Goal: Task Accomplishment & Management: Manage account settings

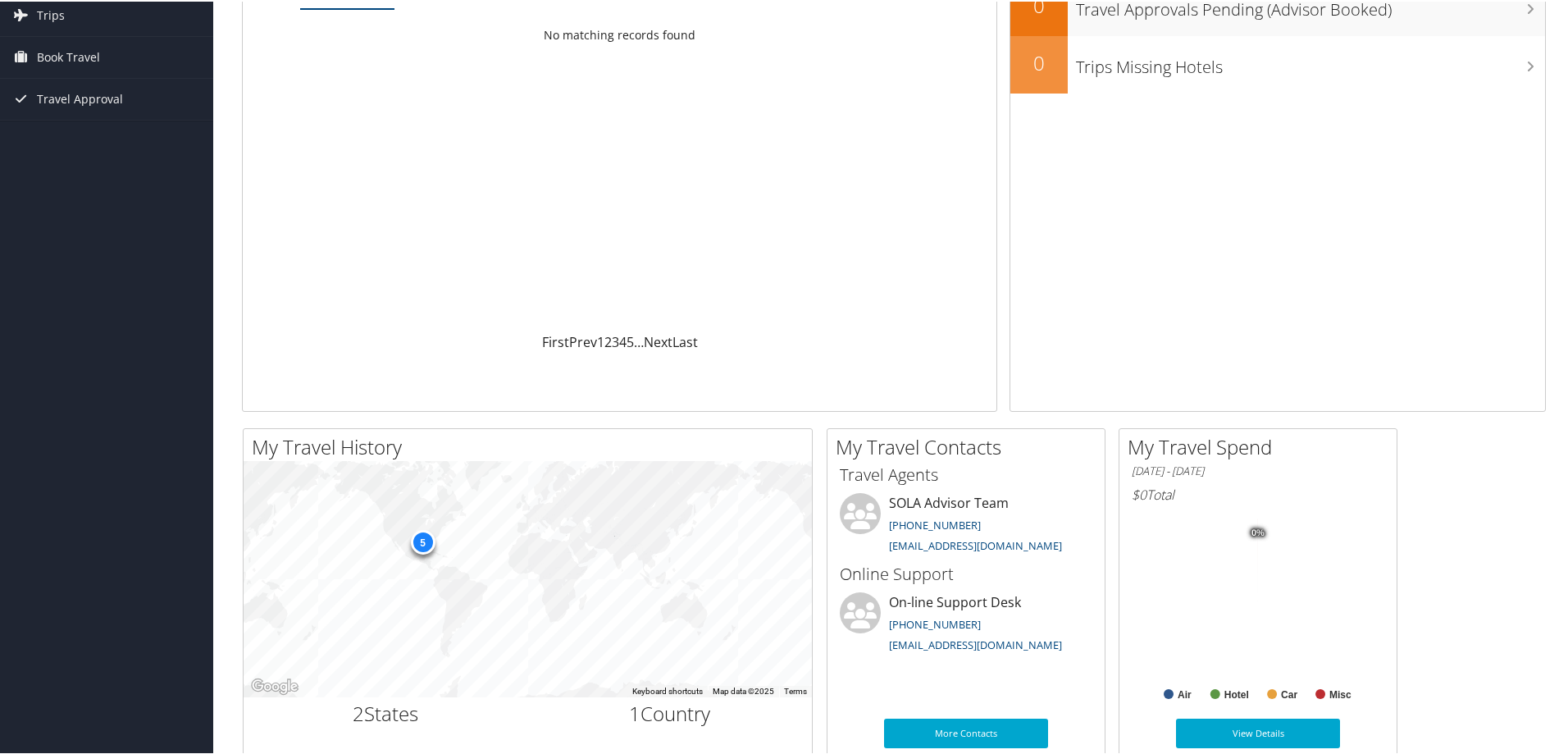
scroll to position [82, 0]
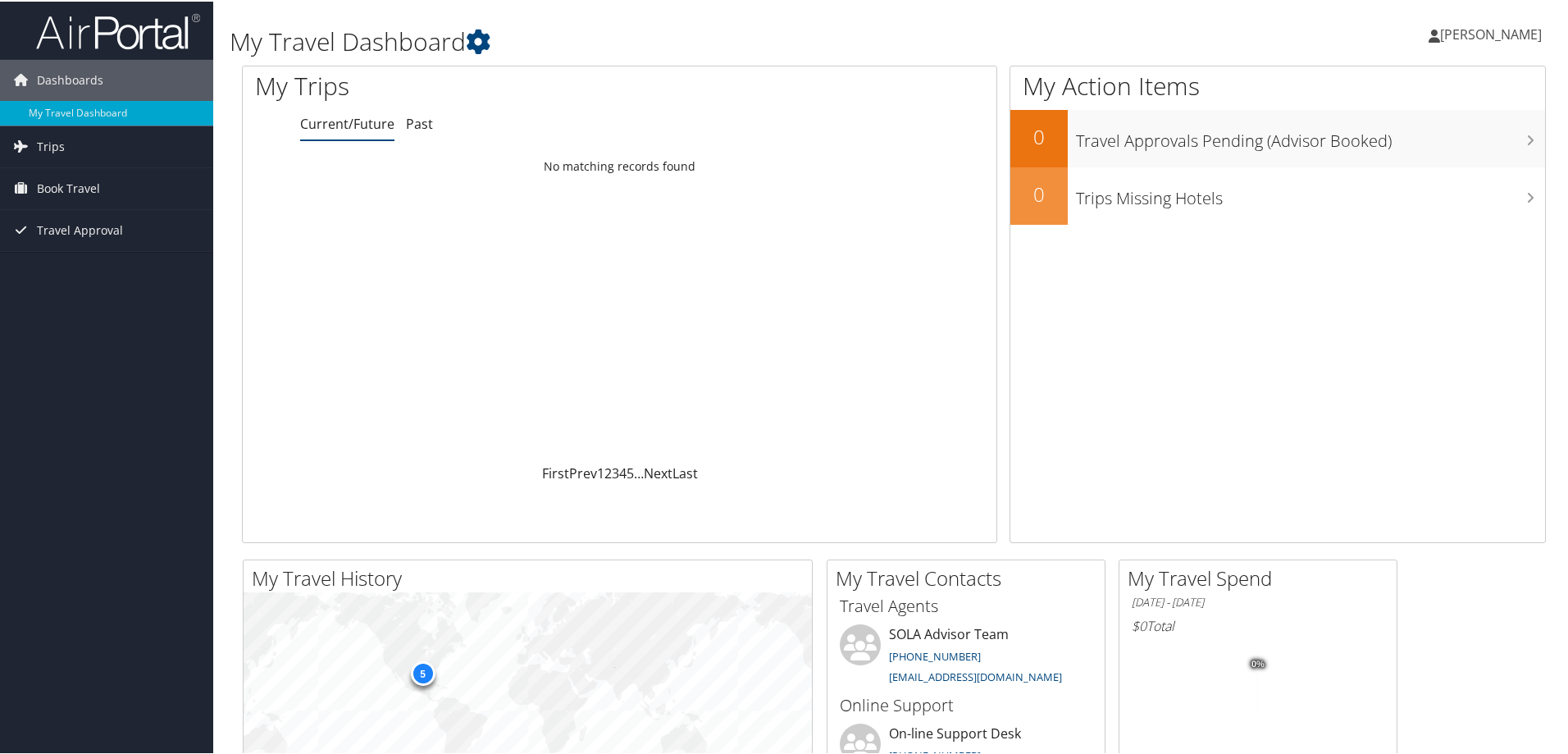
click at [1479, 34] on span "[PERSON_NAME]" at bounding box center [1490, 32] width 101 height 18
click at [1370, 270] on link "Sign Out" at bounding box center [1447, 267] width 183 height 27
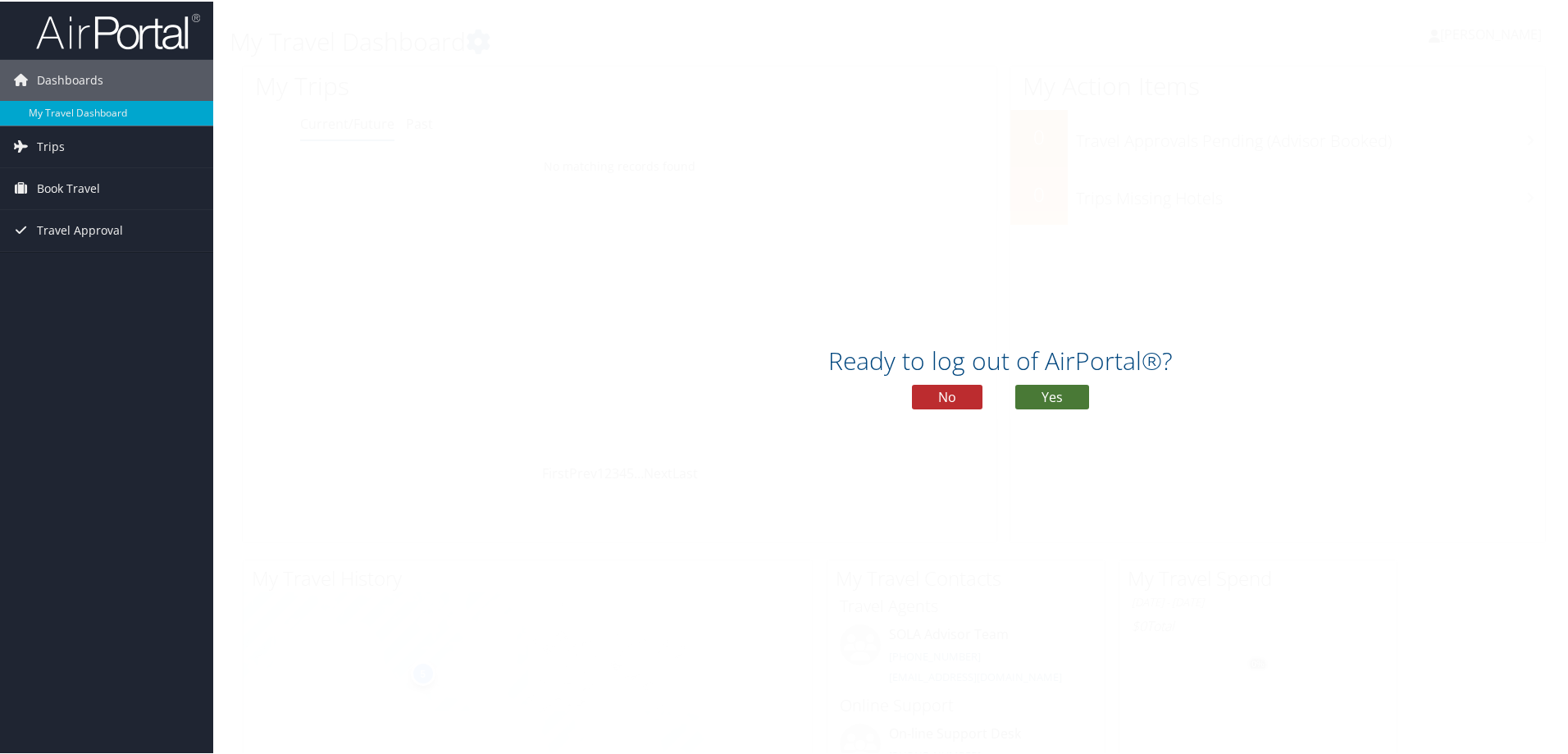
click at [1053, 397] on button "Yes" at bounding box center [1052, 395] width 74 height 25
